Goal: Task Accomplishment & Management: Manage account settings

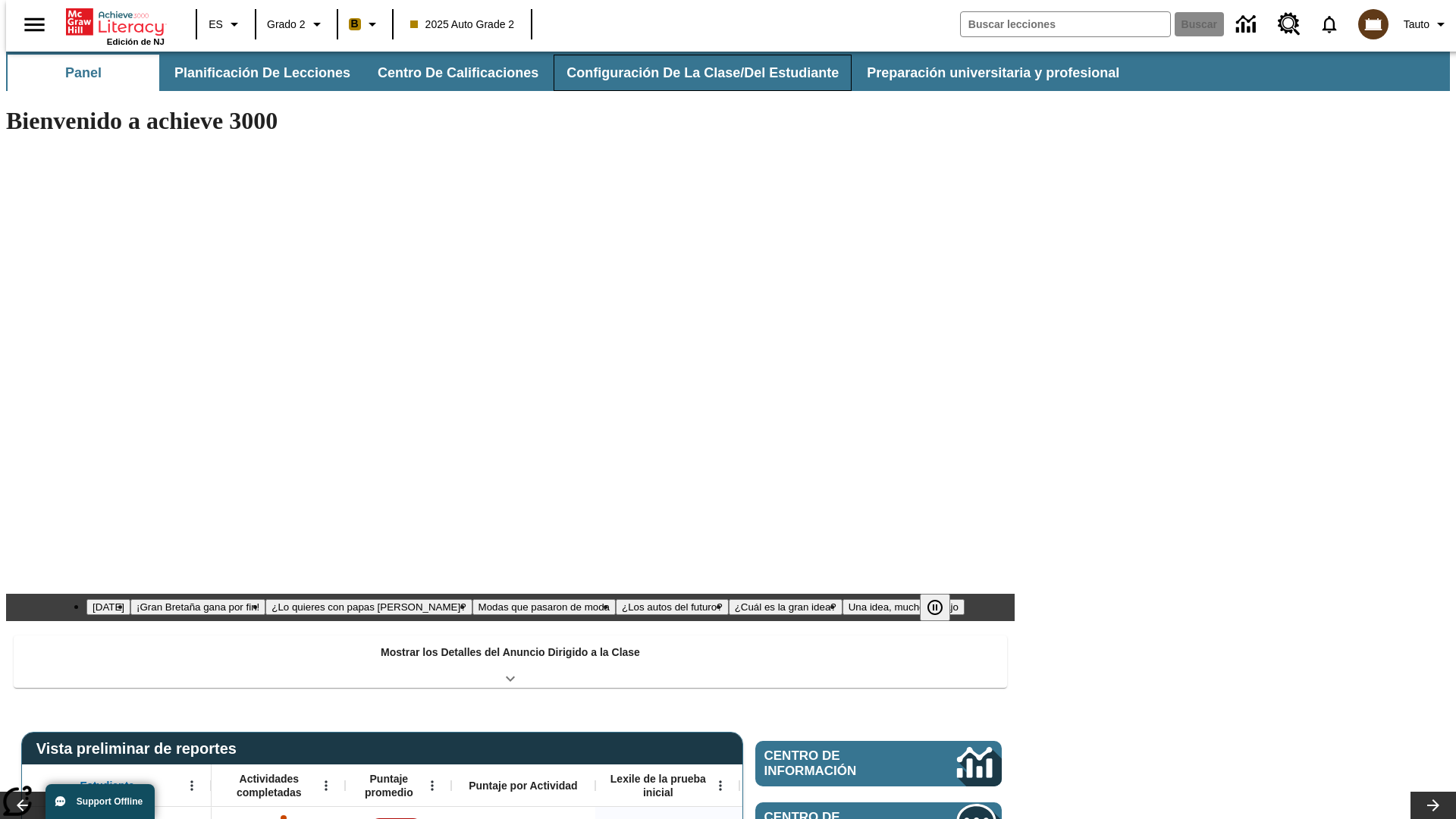
click at [686, 73] on button "Configuración de la clase/del estudiante" at bounding box center [702, 72] width 298 height 36
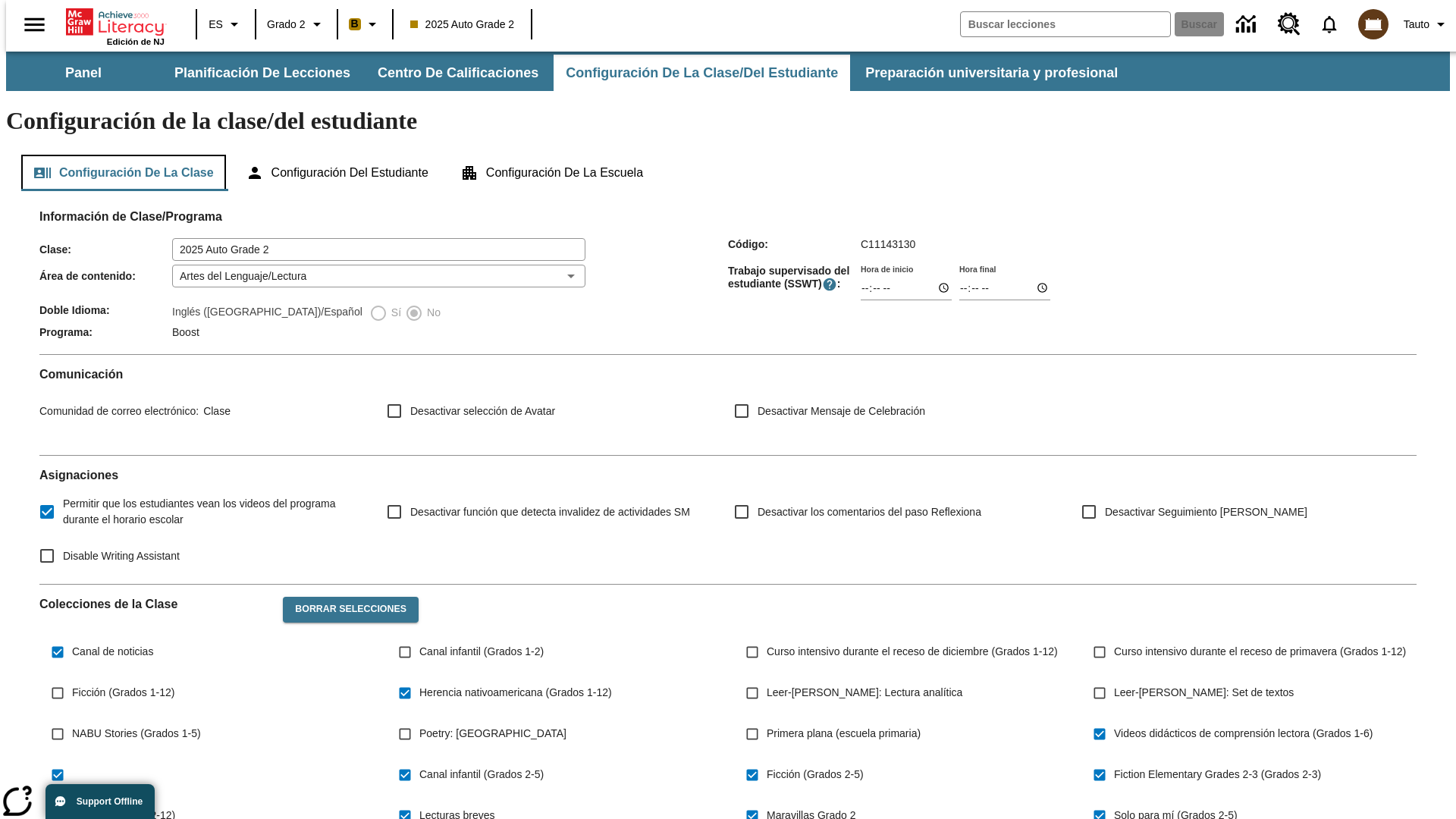
click at [118, 155] on button "Configuración de la clase" at bounding box center [123, 173] width 204 height 36
type input "17:35"
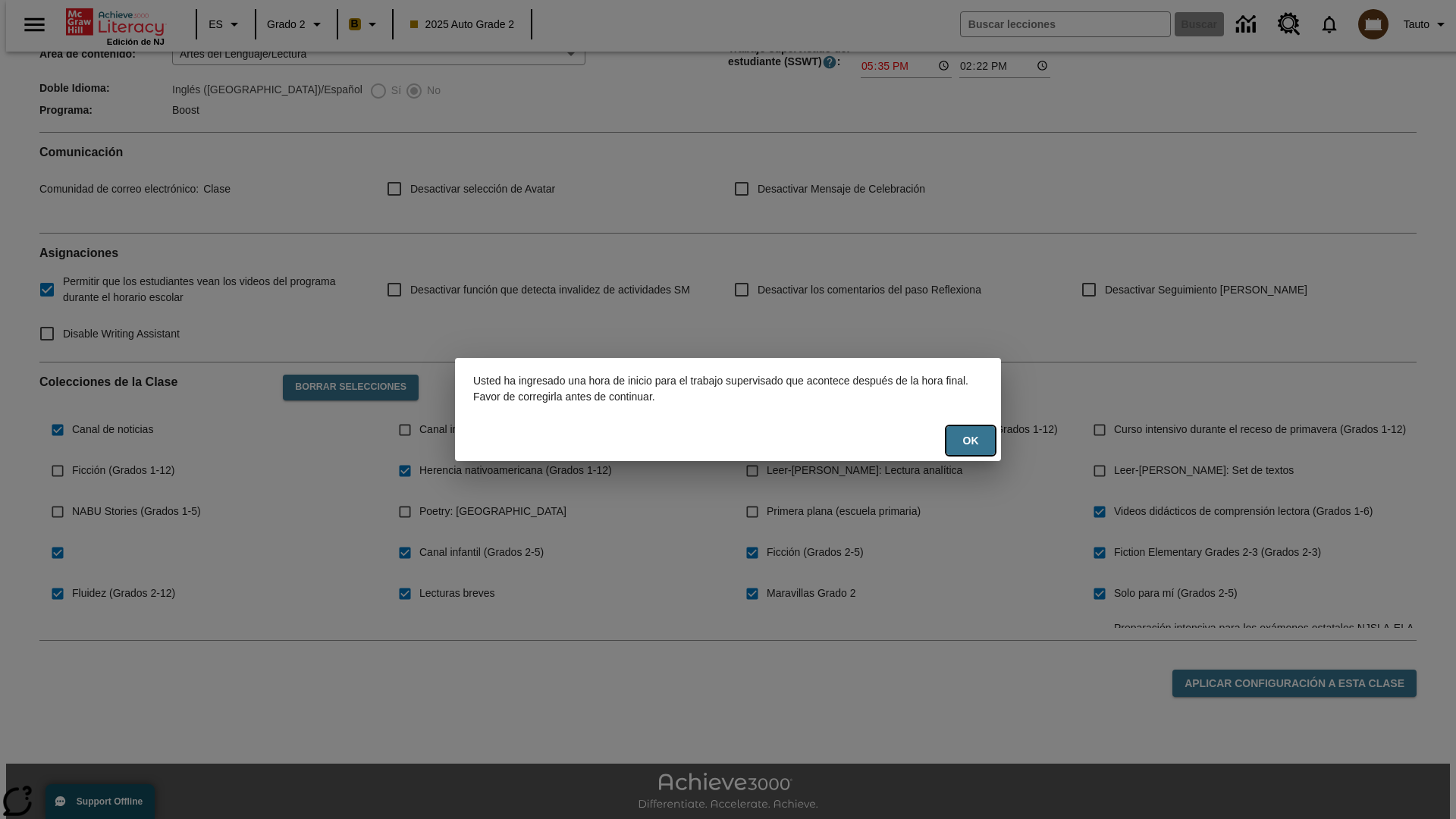
click at [970, 440] on button "OK" at bounding box center [970, 440] width 49 height 29
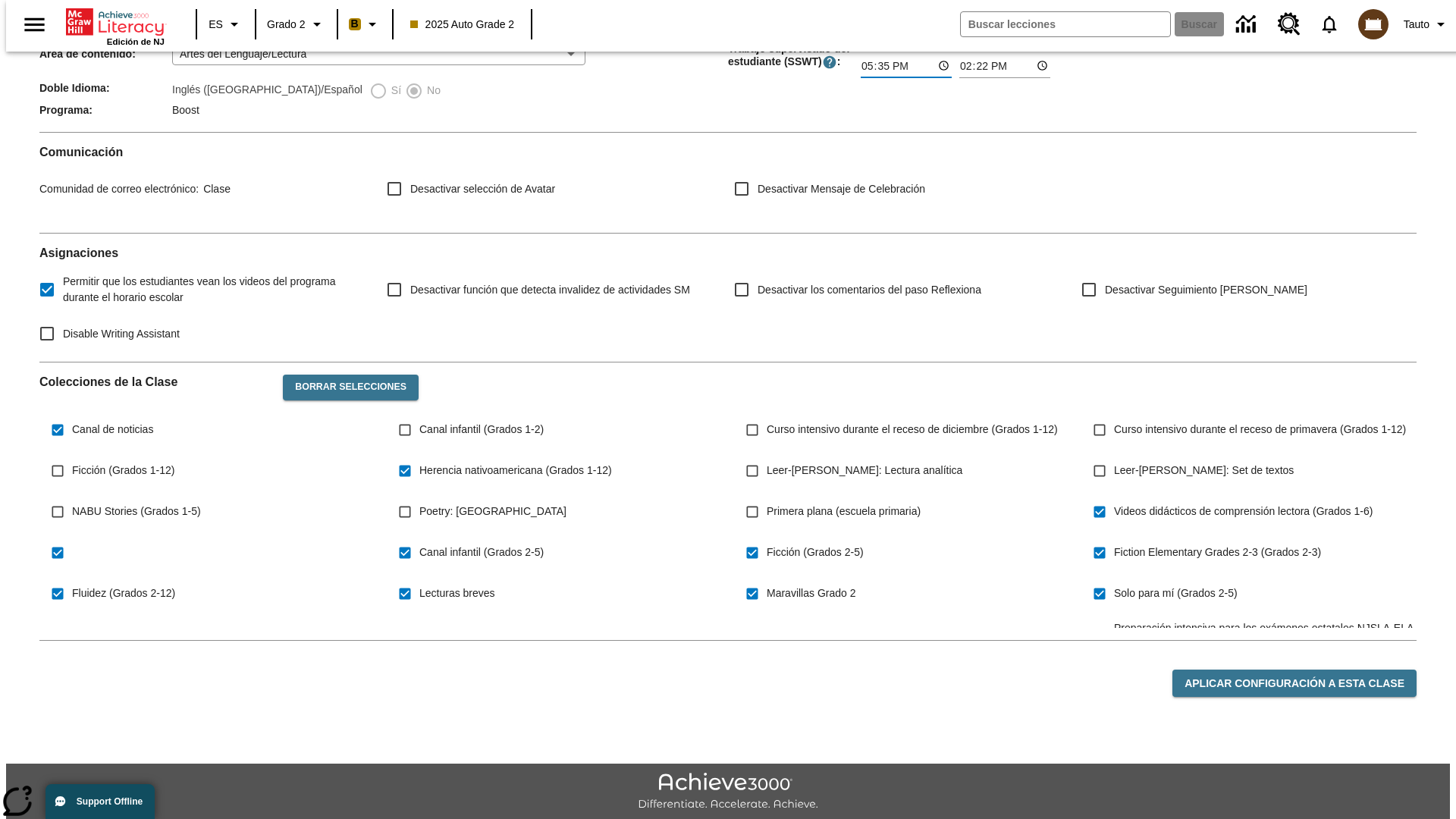
type input "17:35"
click at [1303, 670] on button "Aplicar configuración a esta clase" at bounding box center [1293, 683] width 244 height 28
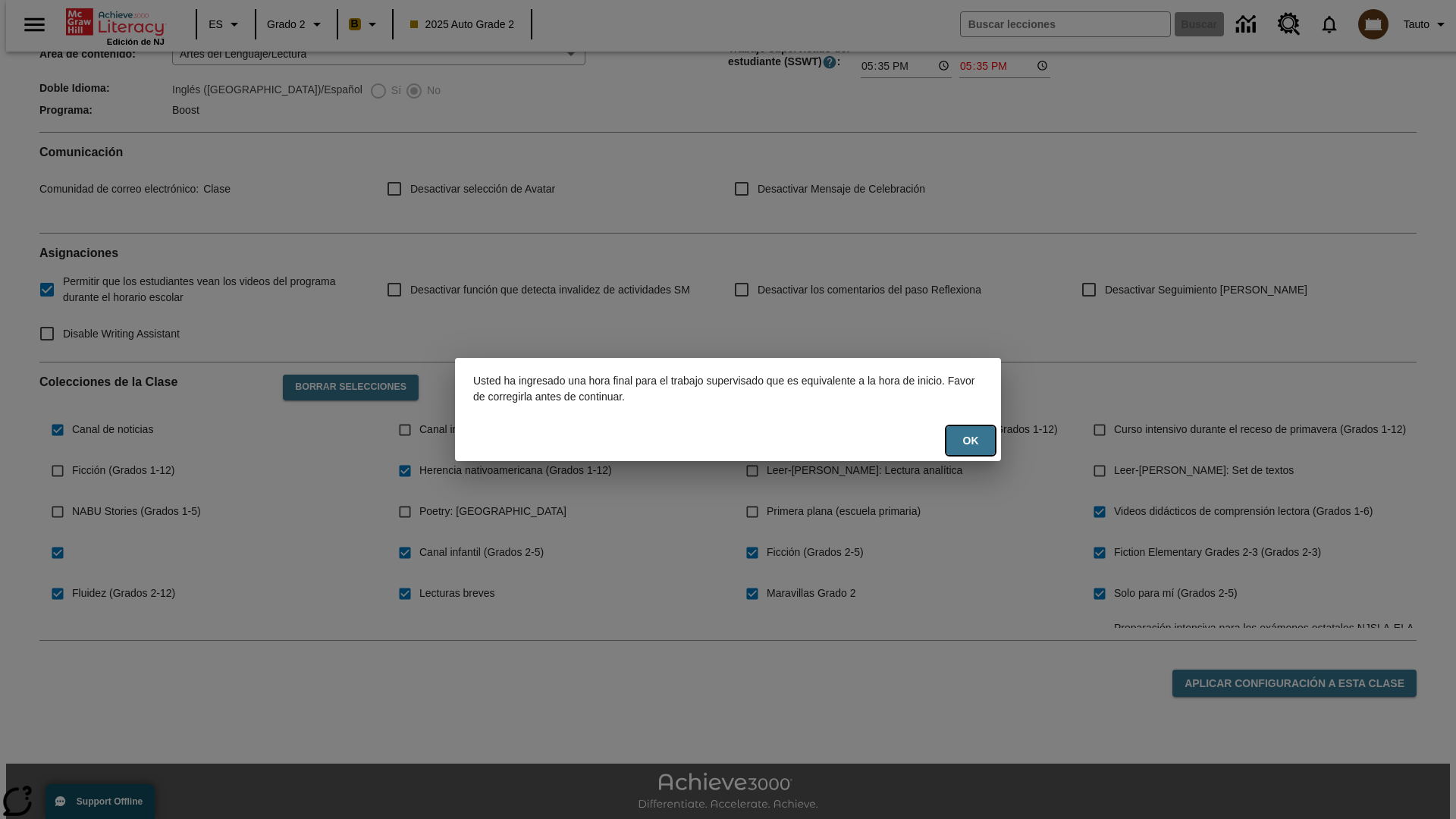
click at [970, 440] on button "OK" at bounding box center [970, 440] width 49 height 29
type input "23:35"
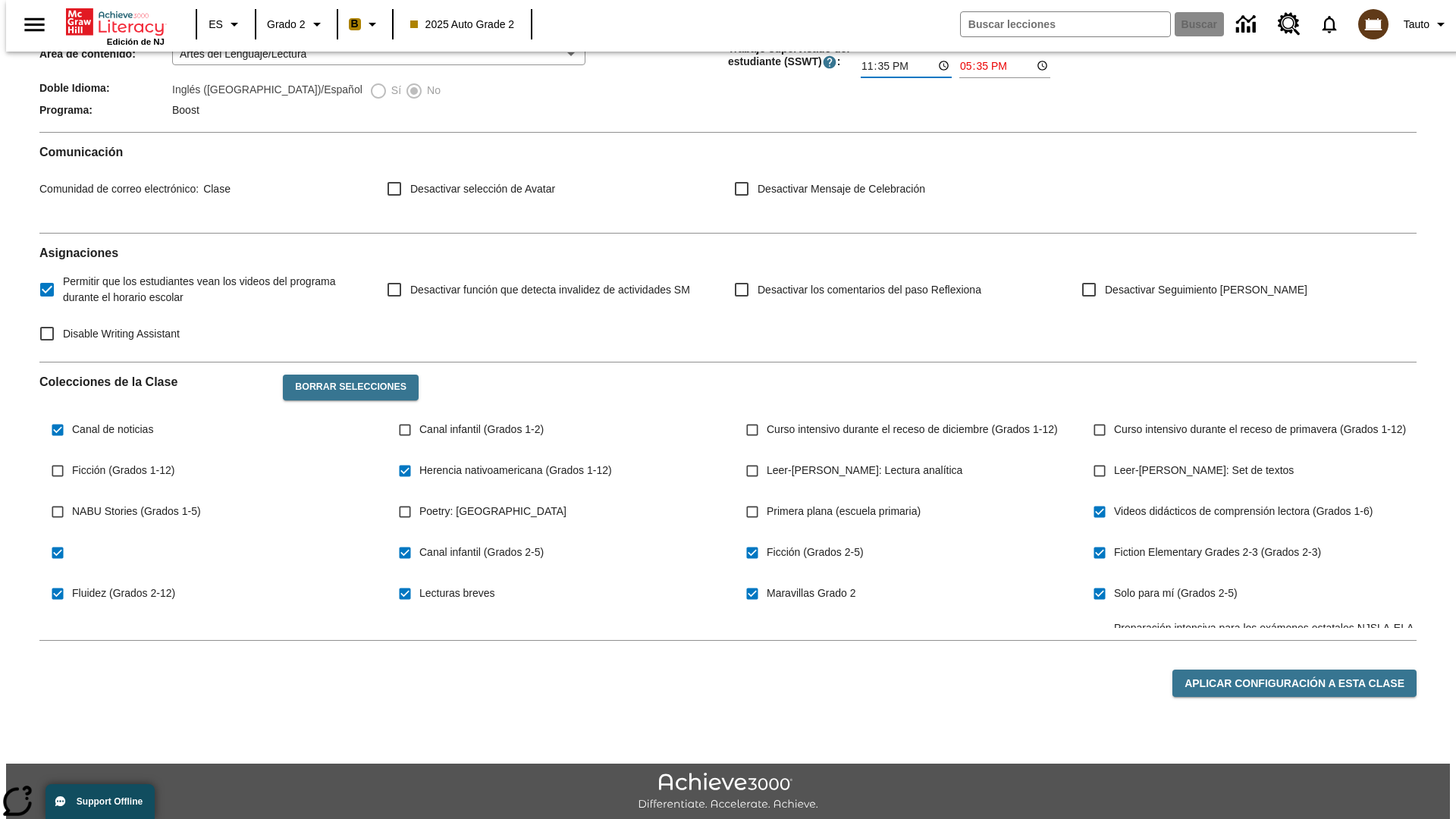
type input "23:36"
click at [1303, 670] on button "Aplicar configuración a esta clase" at bounding box center [1293, 683] width 244 height 28
